Goal: Information Seeking & Learning: Learn about a topic

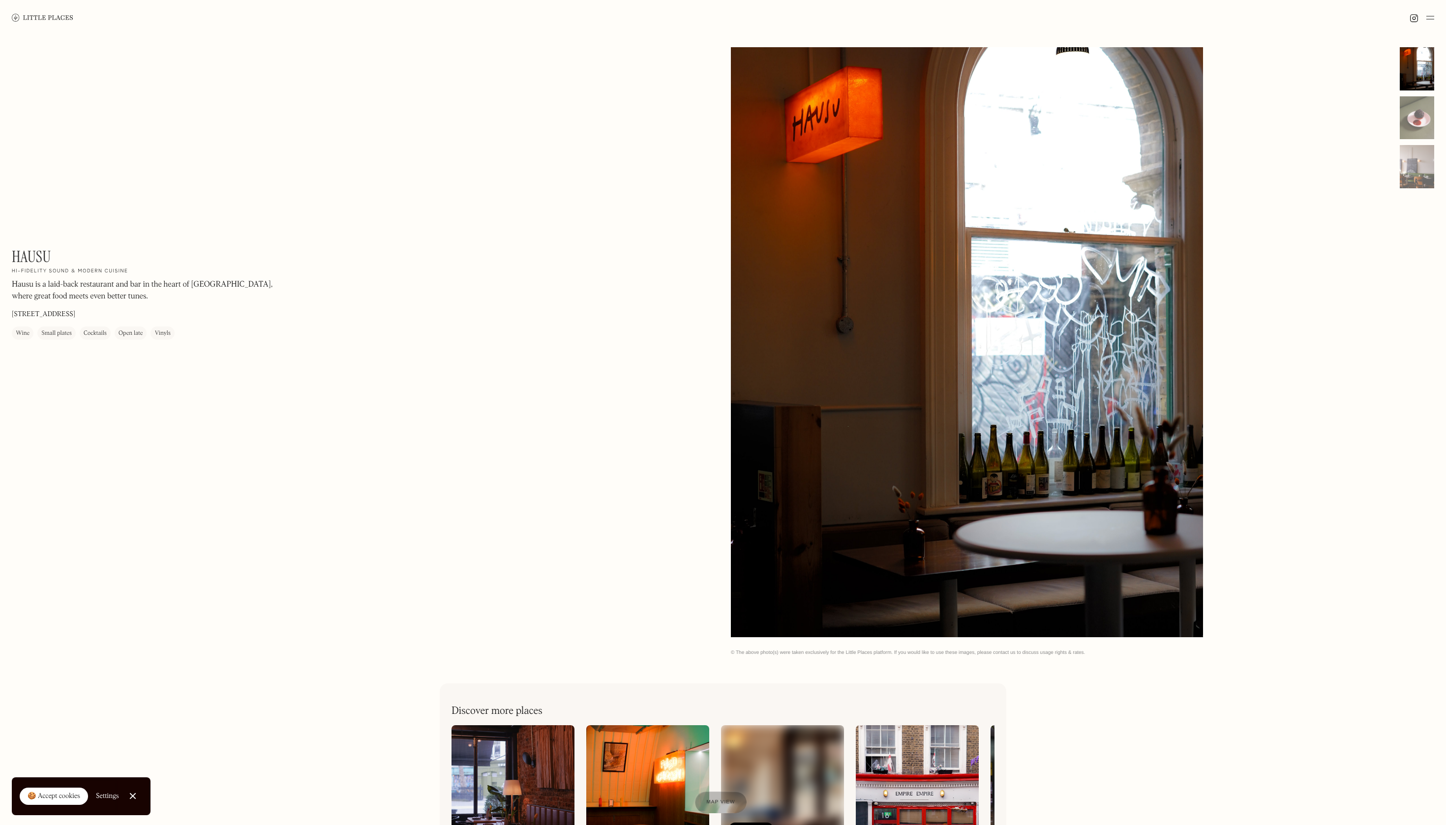
click at [517, 749] on img at bounding box center [513, 800] width 123 height 148
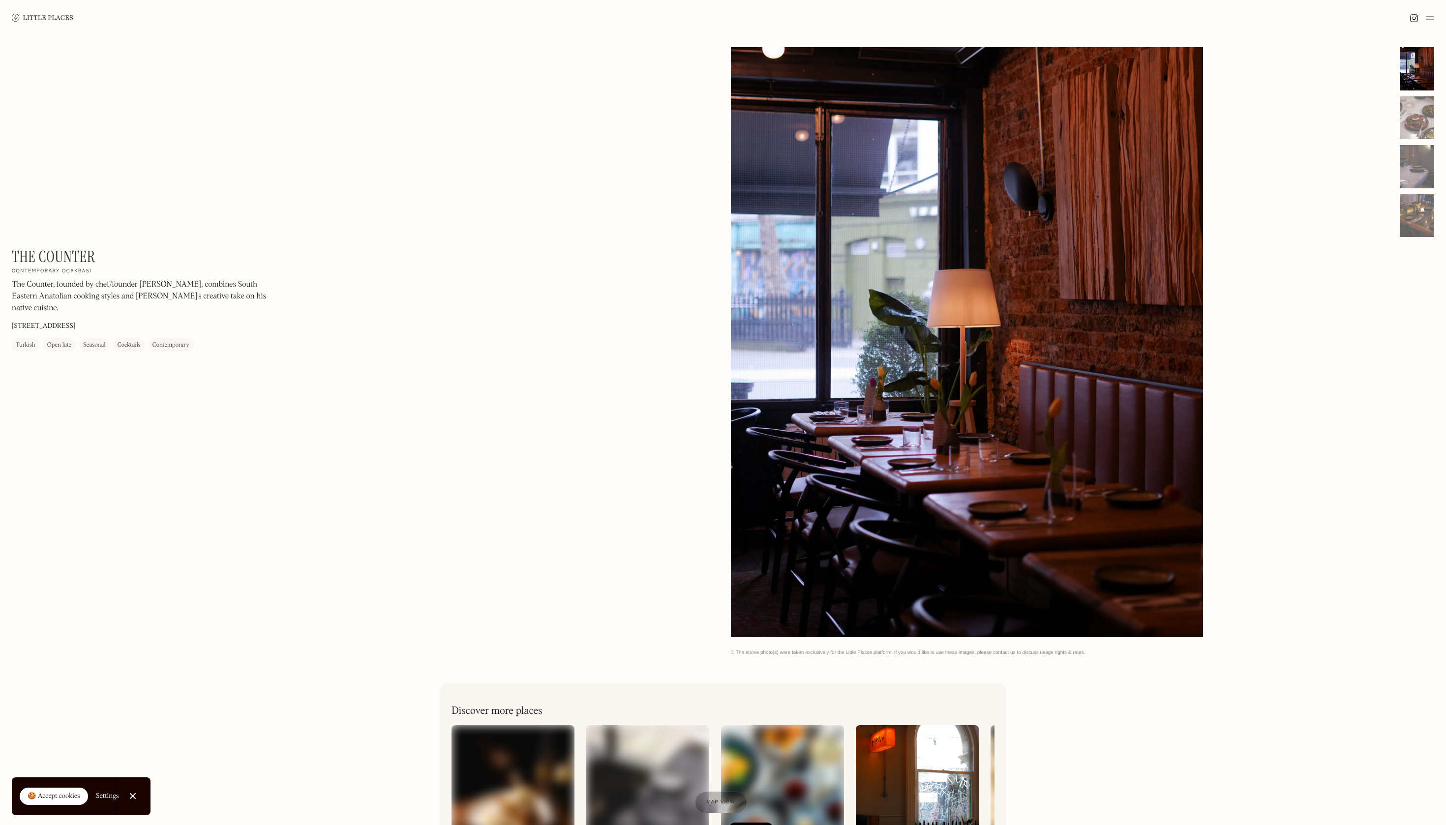
click at [633, 778] on img at bounding box center [647, 800] width 123 height 148
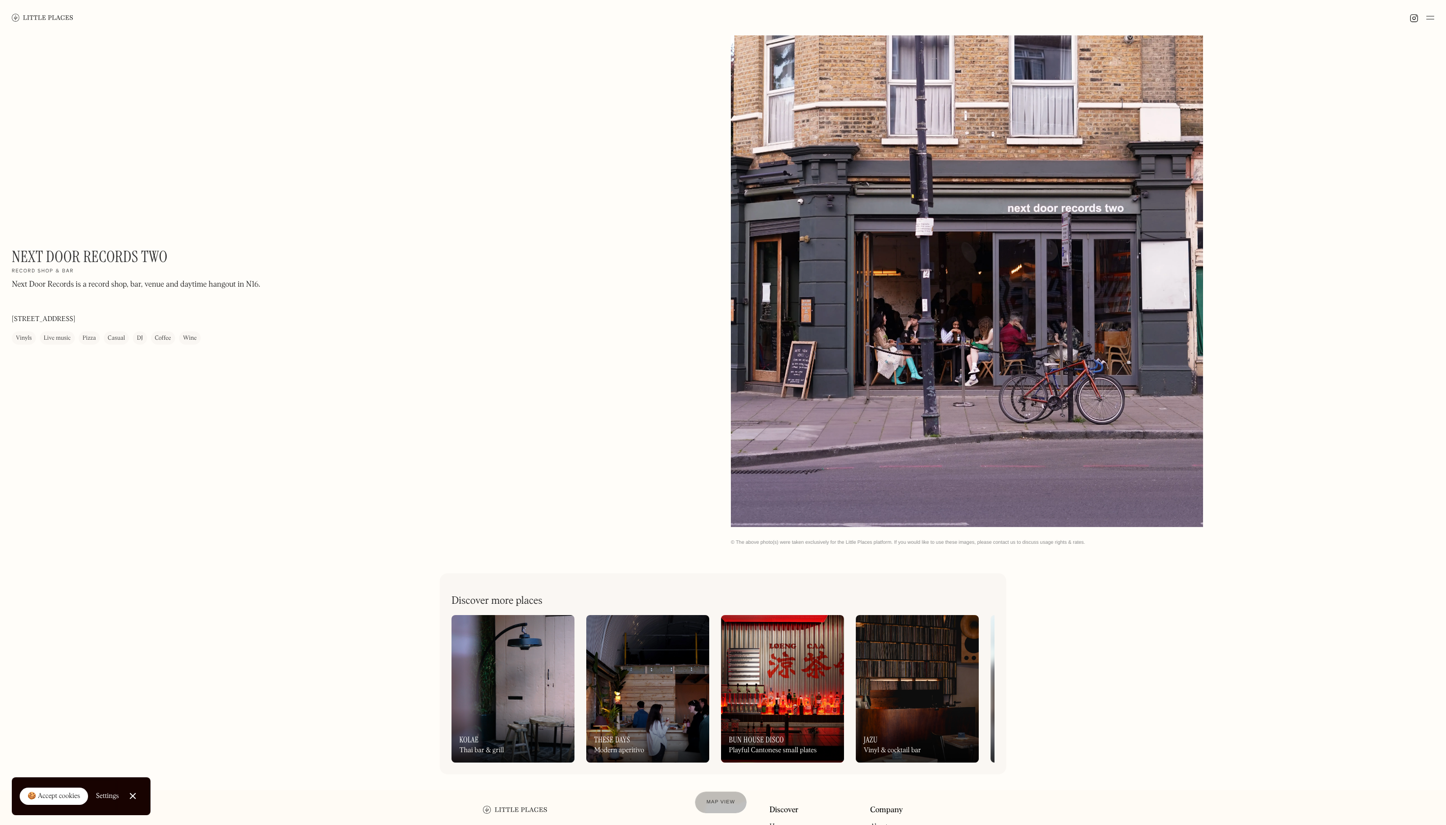
scroll to position [148, 0]
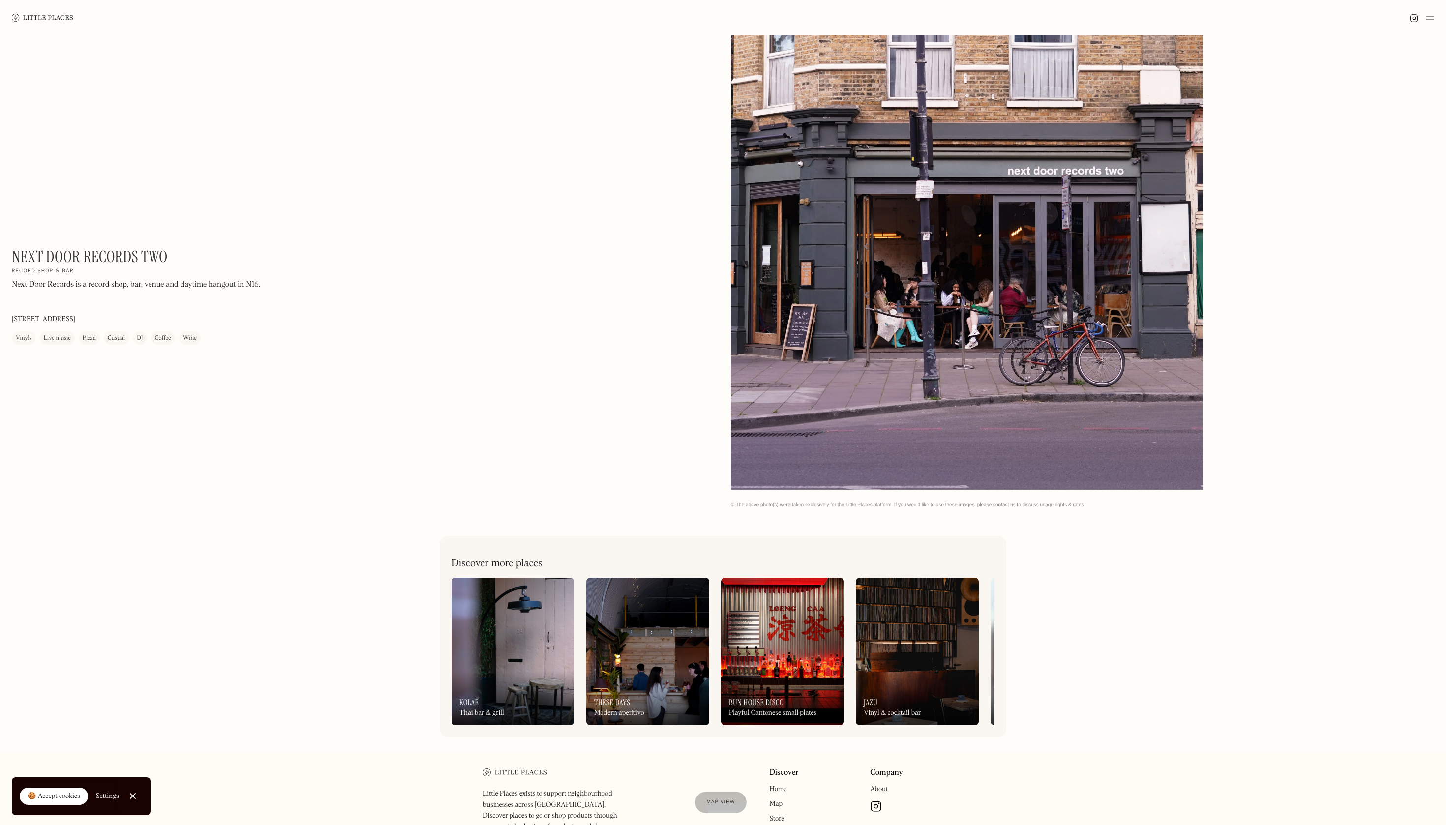
click at [642, 675] on div "On Our Radar These Days Modern aperitivo" at bounding box center [647, 698] width 123 height 54
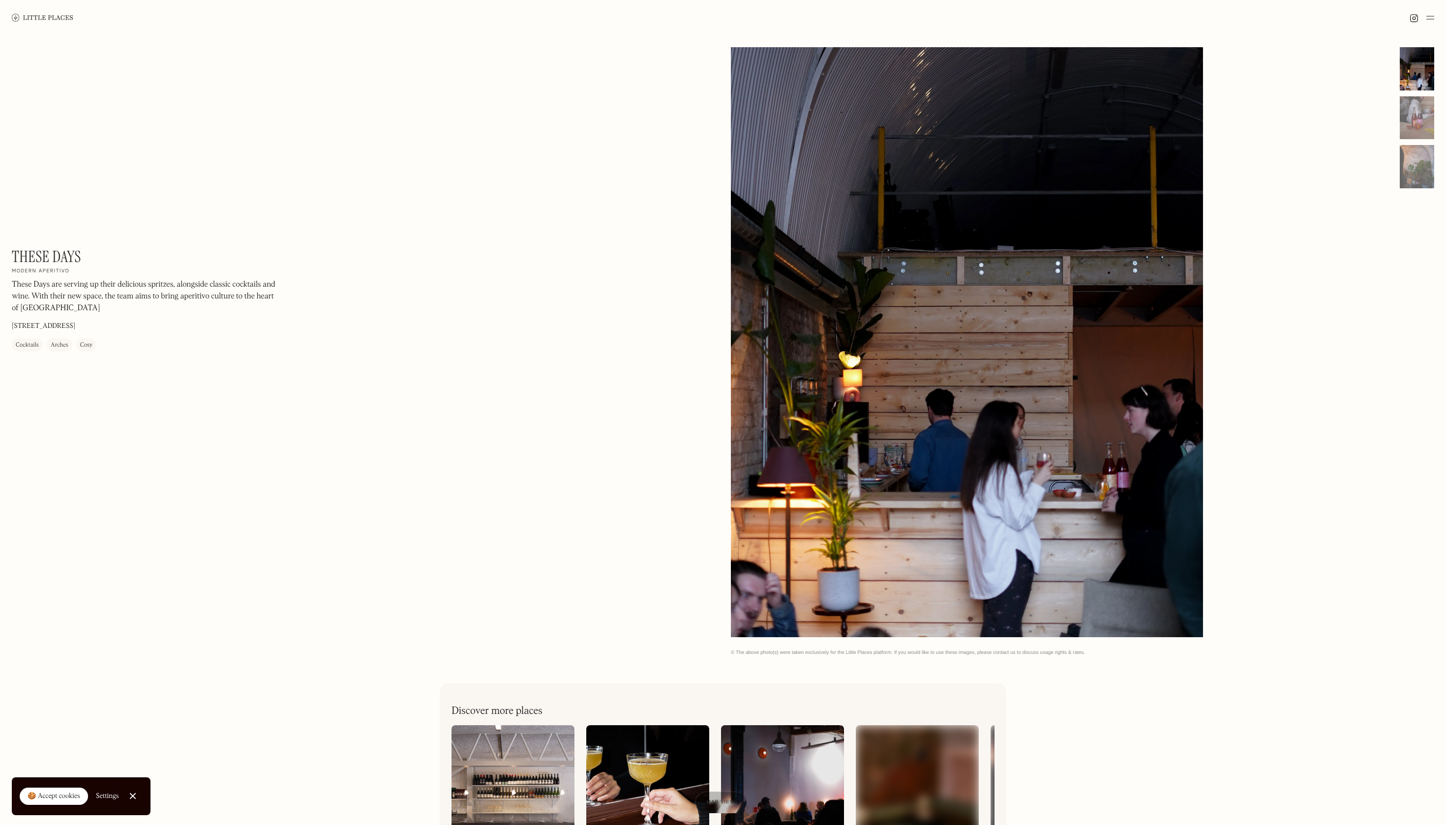
click at [793, 770] on img at bounding box center [782, 800] width 123 height 148
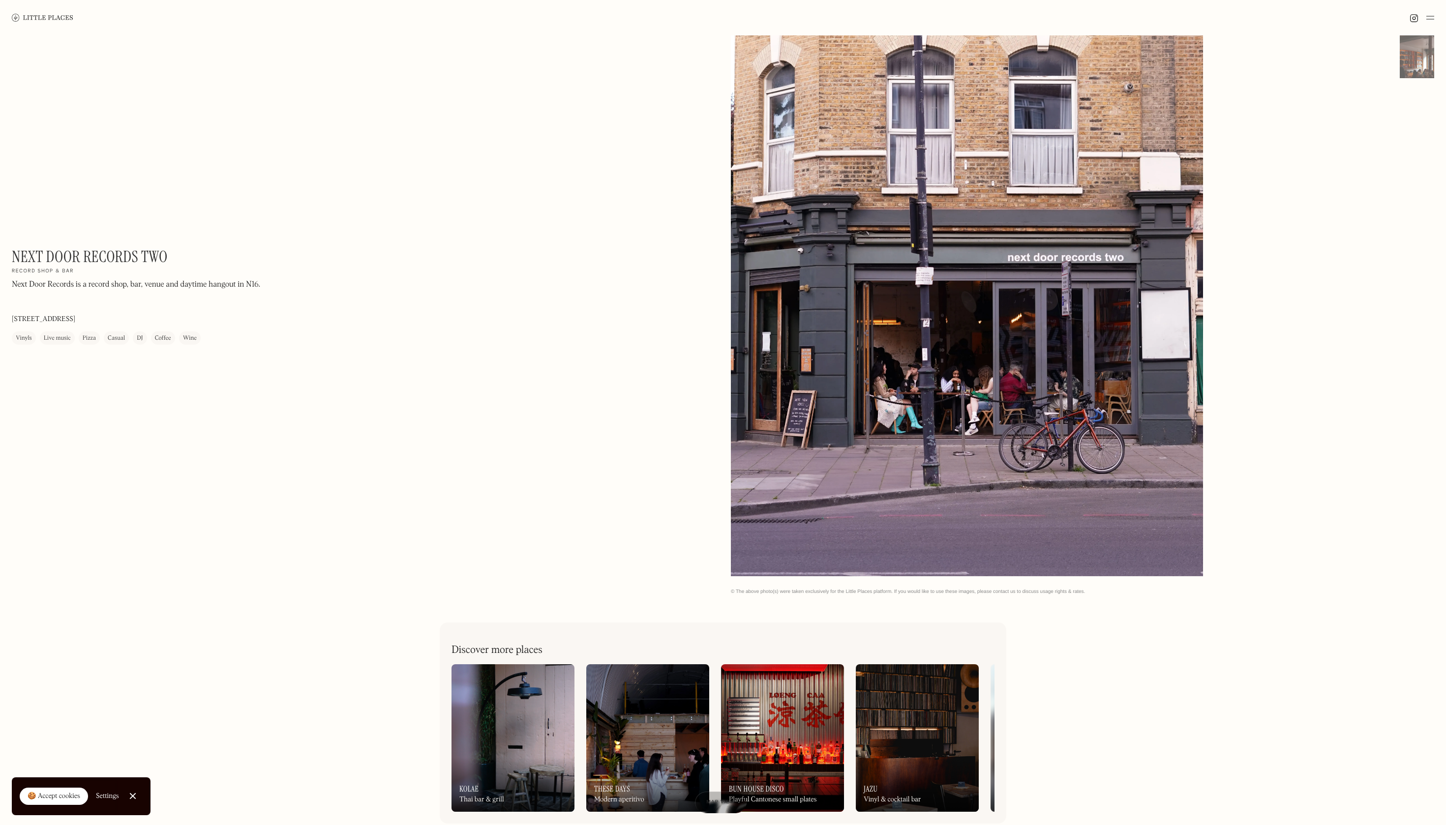
scroll to position [55, 0]
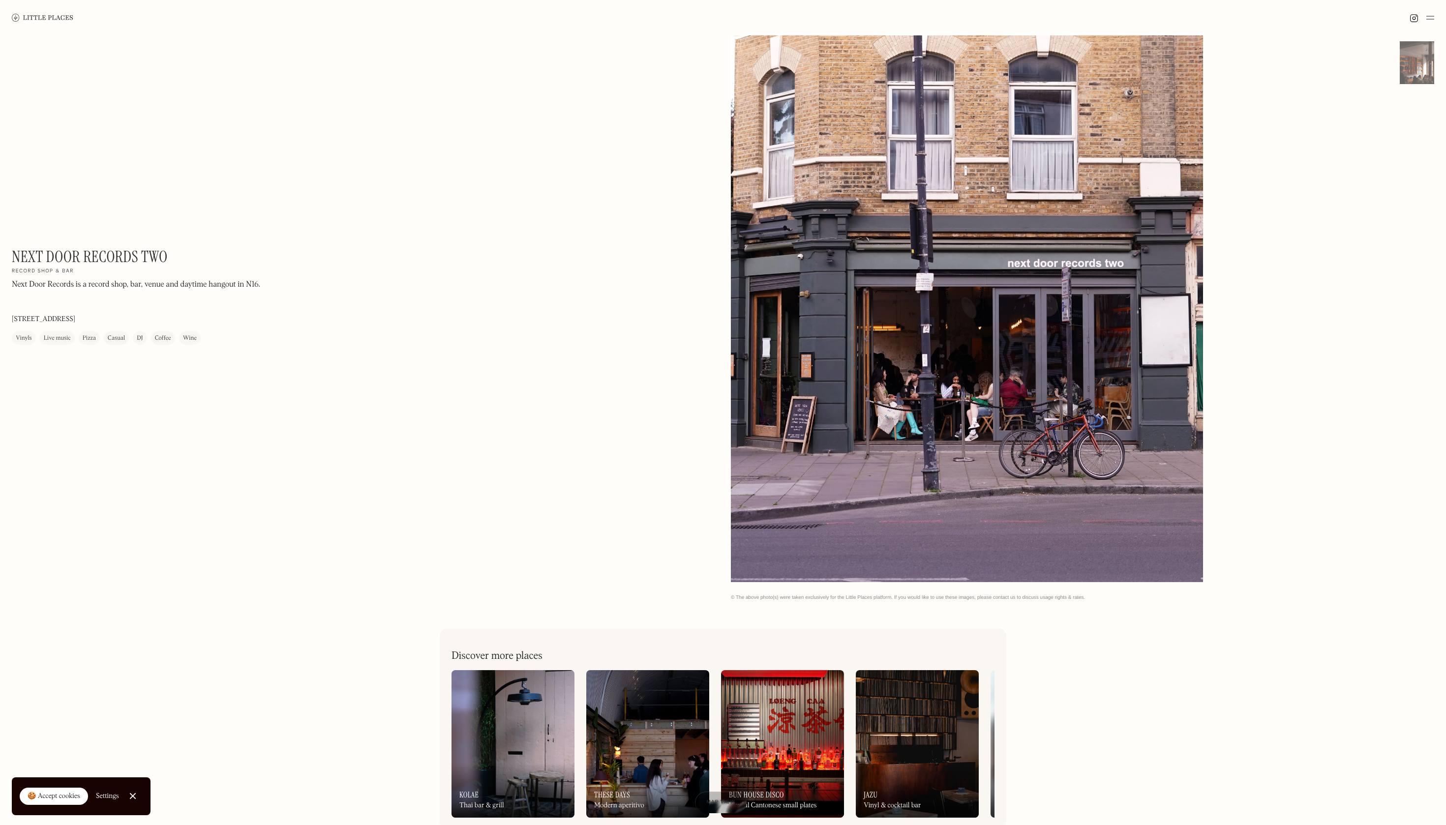
click at [878, 743] on img at bounding box center [917, 744] width 123 height 148
click at [69, 257] on h1 "Next Door Records Two" at bounding box center [90, 256] width 156 height 19
copy div "Next Door Records Two On Our Radar"
